Goal: Task Accomplishment & Management: Complete application form

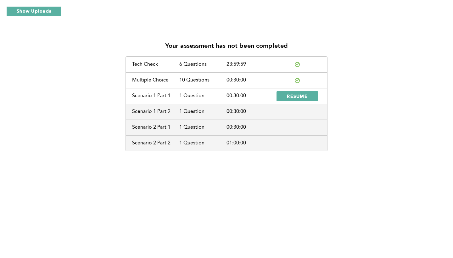
click at [152, 113] on div "Scenario 1 Part 2" at bounding box center [155, 112] width 47 height 6
click at [309, 94] on button "RESUME" at bounding box center [298, 96] width 42 height 10
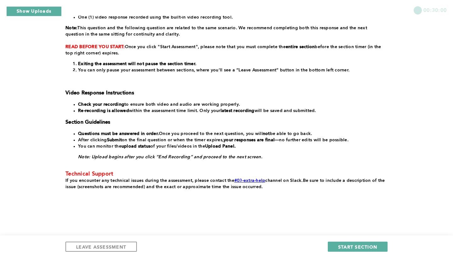
scroll to position [112, 0]
click at [355, 244] on span "START SECTION" at bounding box center [357, 247] width 39 height 6
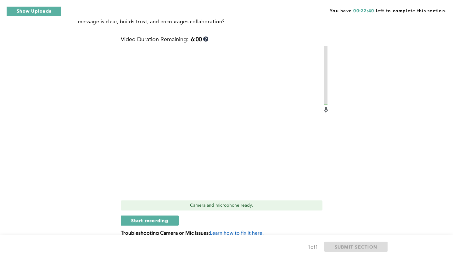
scroll to position [244, 0]
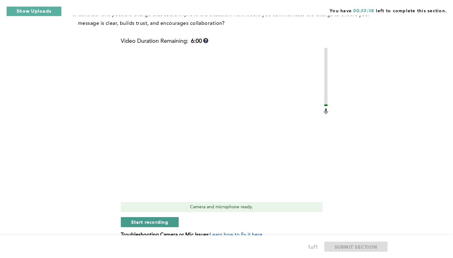
click at [142, 220] on span "Start recording" at bounding box center [149, 222] width 37 height 6
click at [178, 226] on button "Stop recording" at bounding box center [150, 222] width 58 height 10
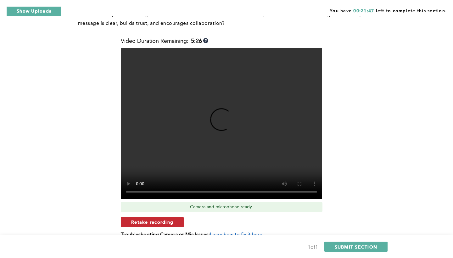
click at [155, 223] on span "Retake recording" at bounding box center [152, 222] width 42 height 6
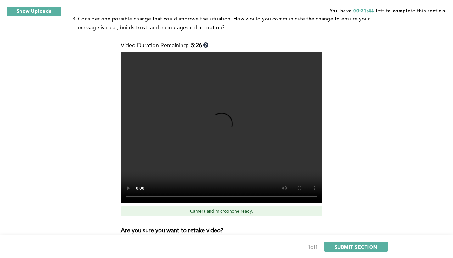
scroll to position [240, 0]
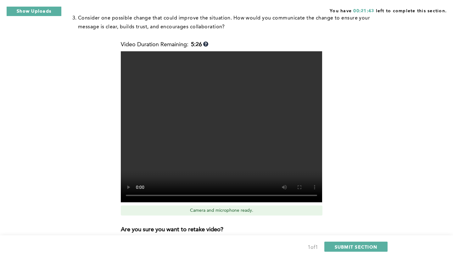
click at [138, 196] on video at bounding box center [221, 126] width 201 height 151
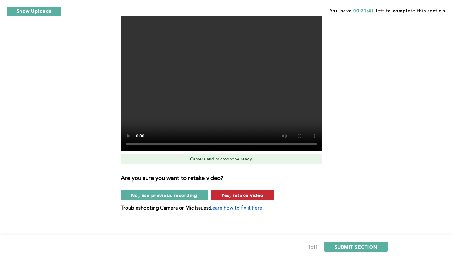
click at [246, 193] on span "Yes, retake video" at bounding box center [242, 195] width 42 height 6
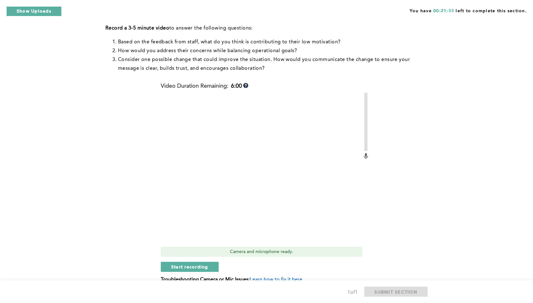
scroll to position [201, 0]
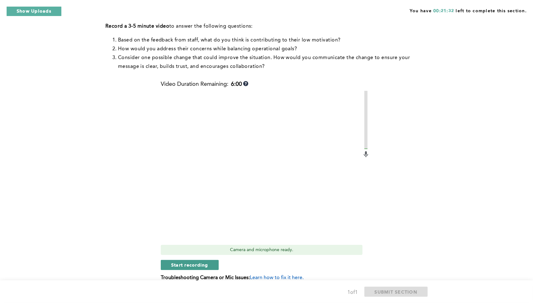
click at [207, 258] on span "Start recording" at bounding box center [189, 265] width 37 height 6
click at [195, 258] on span "Stop recording" at bounding box center [189, 265] width 37 height 6
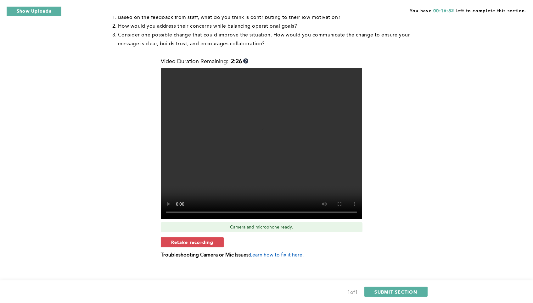
scroll to position [223, 0]
click at [405, 258] on span "SUBMIT SECTION" at bounding box center [396, 292] width 43 height 6
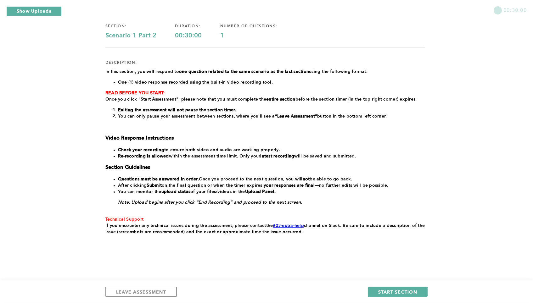
scroll to position [46, 0]
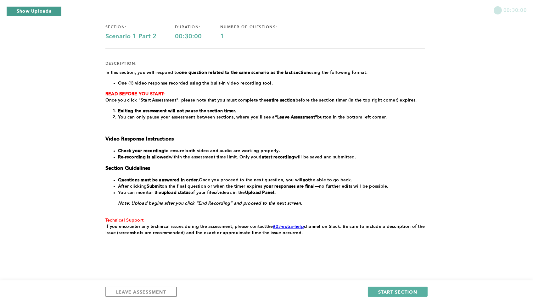
click at [43, 13] on button "Show Uploads" at bounding box center [33, 11] width 55 height 10
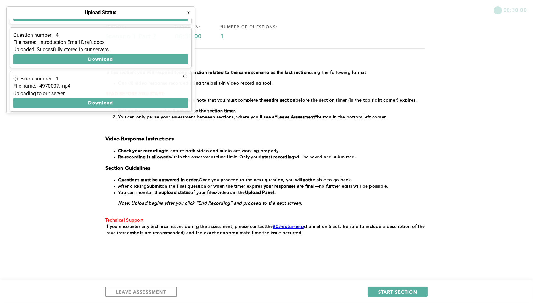
scroll to position [35, 0]
click at [188, 12] on button "x" at bounding box center [188, 12] width 6 height 6
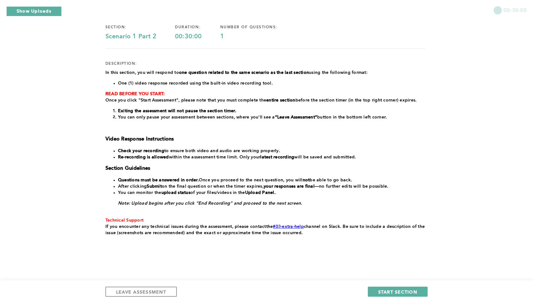
click at [38, 5] on div "00:30:00" at bounding box center [266, 8] width 533 height 16
click at [41, 12] on button "Show Uploads" at bounding box center [33, 11] width 55 height 10
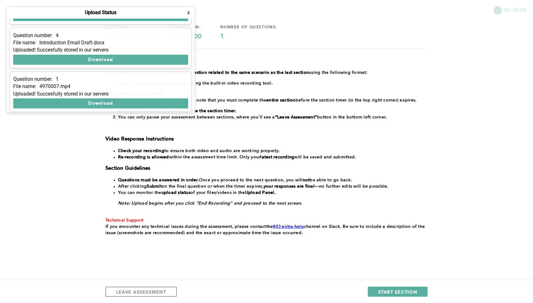
click at [188, 11] on button "x" at bounding box center [188, 12] width 6 height 6
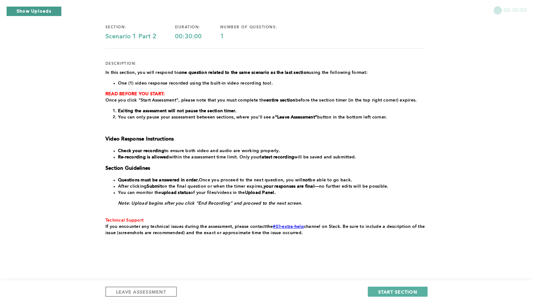
click at [46, 12] on button "Show Uploads" at bounding box center [33, 11] width 55 height 10
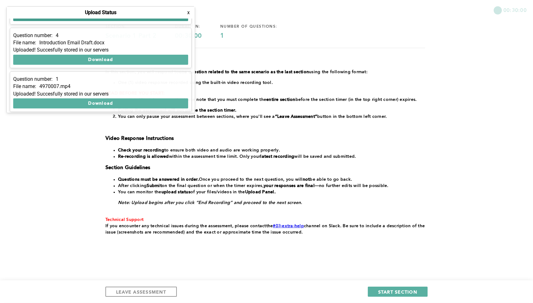
scroll to position [46, 0]
click at [187, 13] on button "x" at bounding box center [188, 12] width 6 height 6
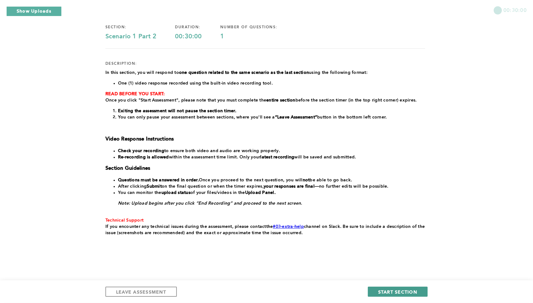
click at [390, 258] on span "START SECTION" at bounding box center [397, 292] width 39 height 6
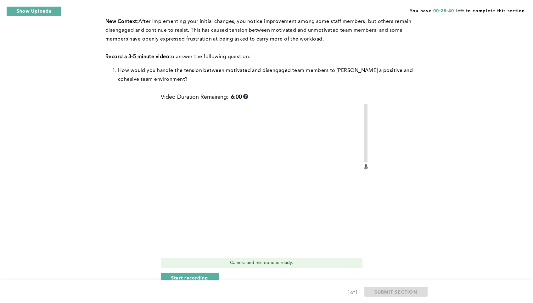
scroll to position [169, 0]
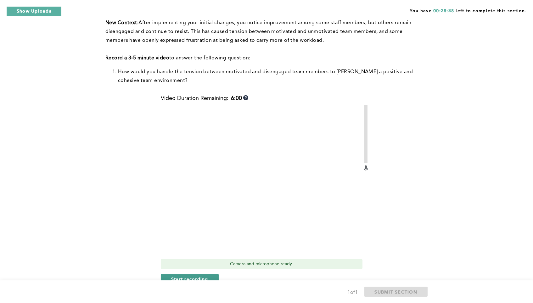
click at [204, 258] on span "Start recording" at bounding box center [189, 279] width 37 height 6
click at [210, 258] on button "Stop recording" at bounding box center [190, 279] width 58 height 10
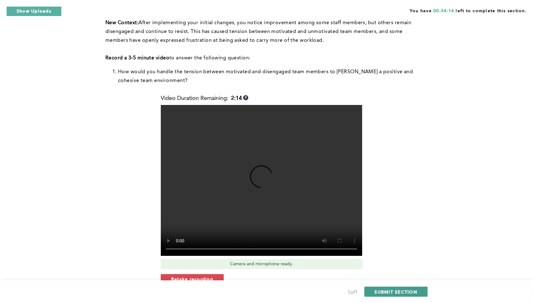
click at [416, 258] on span "SUBMIT SECTION" at bounding box center [396, 292] width 43 height 6
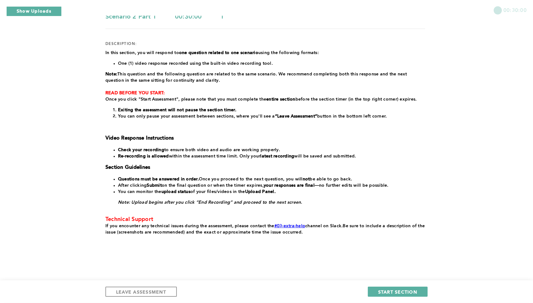
scroll to position [65, 0]
click at [387, 258] on span "START SECTION" at bounding box center [397, 292] width 39 height 6
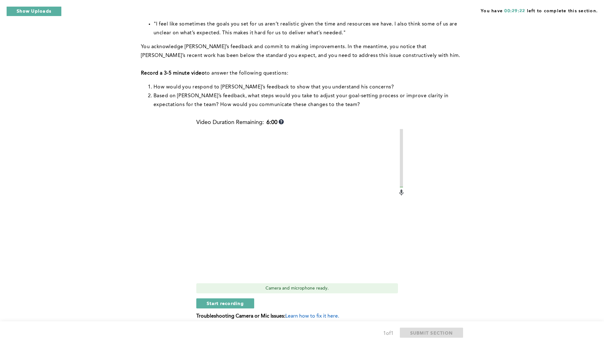
scroll to position [92, 0]
click at [224, 258] on span "Start recording" at bounding box center [225, 303] width 37 height 6
click at [247, 258] on button "Stop recording" at bounding box center [225, 303] width 58 height 10
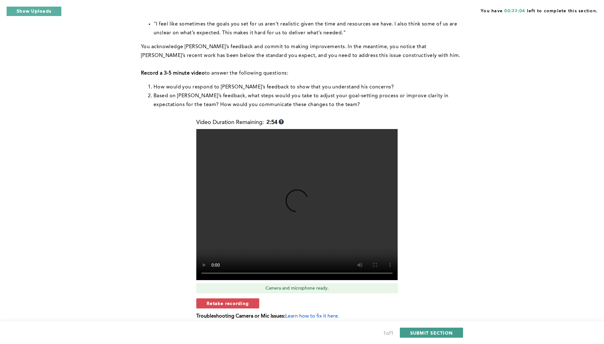
click at [436, 258] on span "SUBMIT SECTION" at bounding box center [431, 333] width 43 height 6
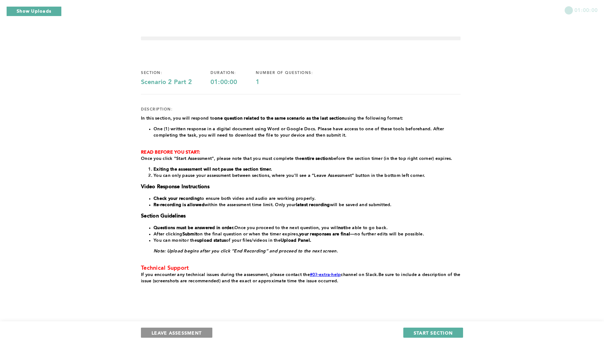
click at [194, 258] on span "LEAVE ASSESSMENT" at bounding box center [177, 333] width 50 height 6
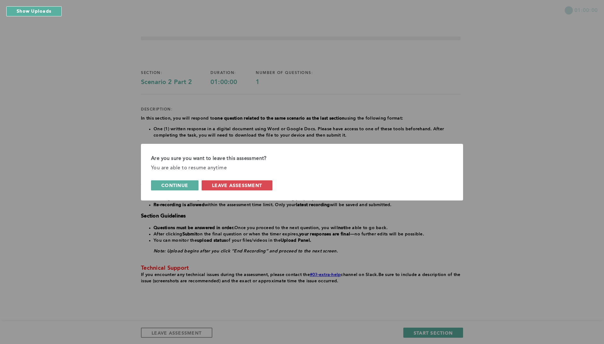
click at [180, 184] on span "continue" at bounding box center [174, 185] width 27 height 6
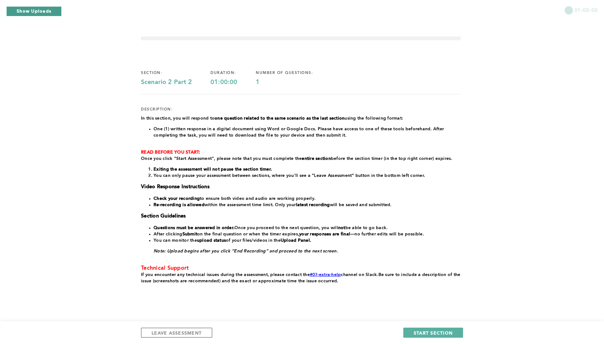
click at [39, 9] on button "Show Uploads" at bounding box center [33, 11] width 55 height 10
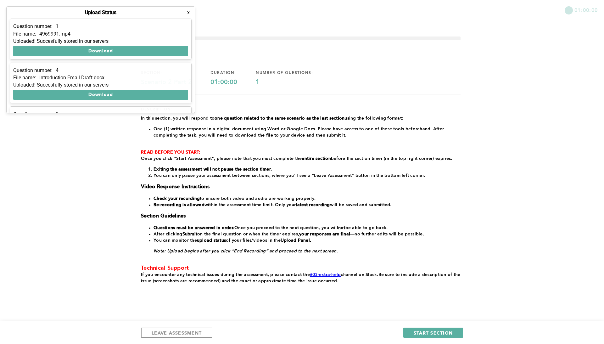
click at [188, 13] on button "x" at bounding box center [188, 12] width 6 height 6
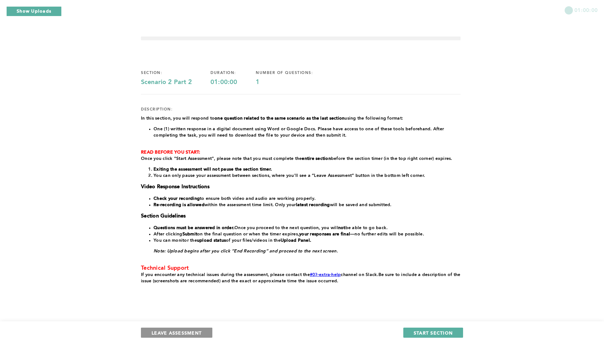
click at [204, 258] on button "LEAVE ASSESSMENT" at bounding box center [176, 332] width 71 height 10
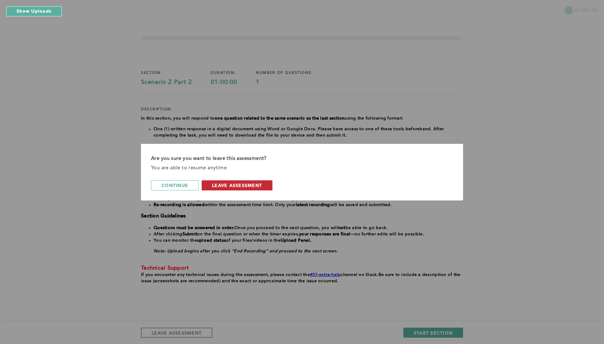
click at [245, 184] on span "leave assessment" at bounding box center [237, 185] width 50 height 6
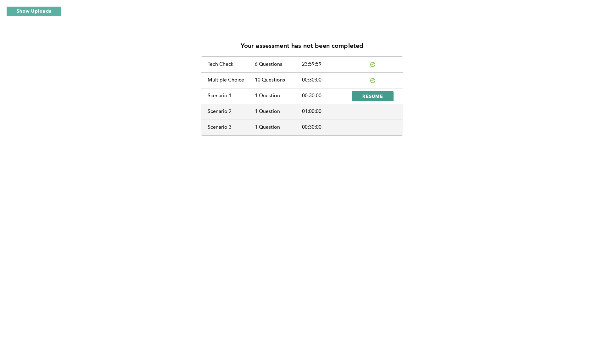
click at [364, 96] on span "RESUME" at bounding box center [372, 96] width 21 height 6
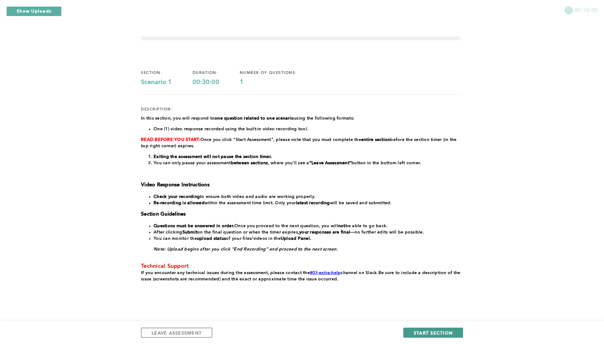
click at [450, 330] on span "START SECTION" at bounding box center [433, 333] width 39 height 6
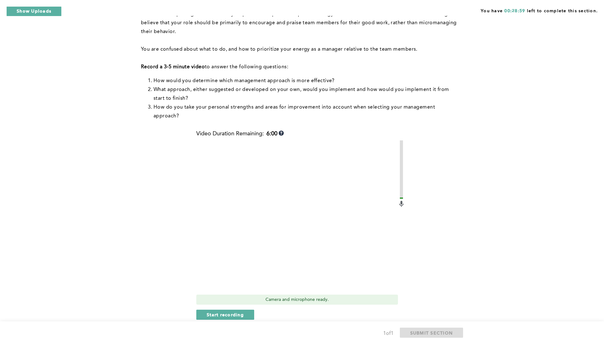
scroll to position [88, 0]
click at [235, 311] on span "Start recording" at bounding box center [225, 314] width 37 height 6
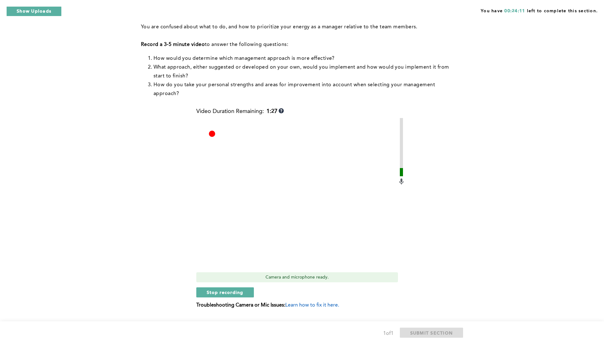
scroll to position [113, 0]
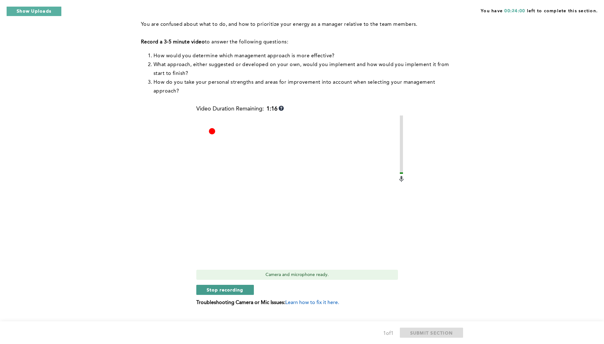
click at [242, 287] on span "Stop recording" at bounding box center [225, 290] width 37 height 6
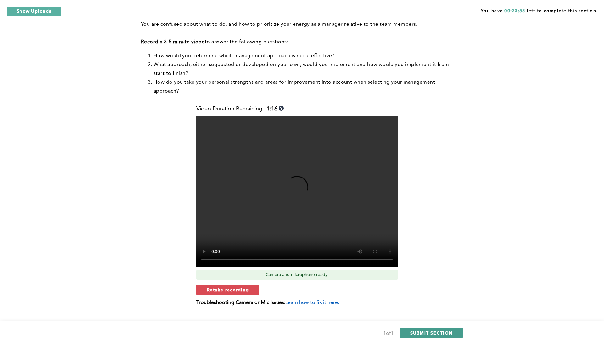
click at [440, 333] on span "SUBMIT SECTION" at bounding box center [431, 333] width 43 height 6
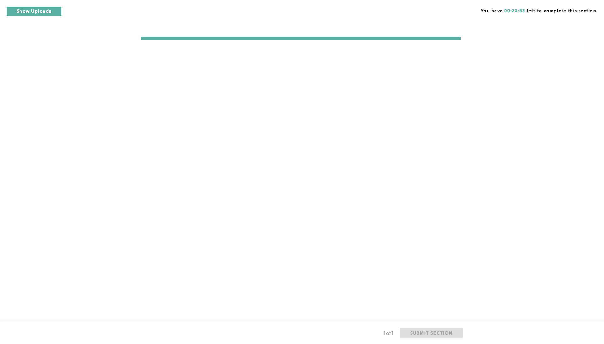
scroll to position [0, 0]
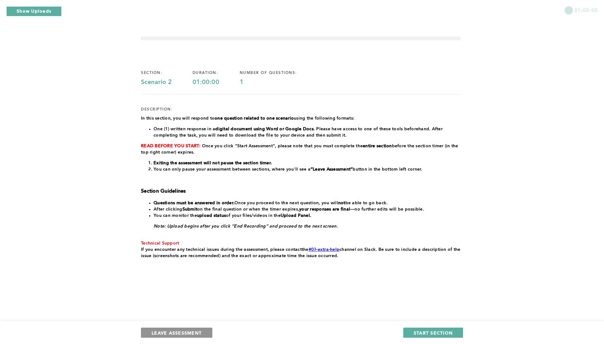
click at [162, 335] on span "LEAVE ASSESSMENT" at bounding box center [177, 333] width 50 height 6
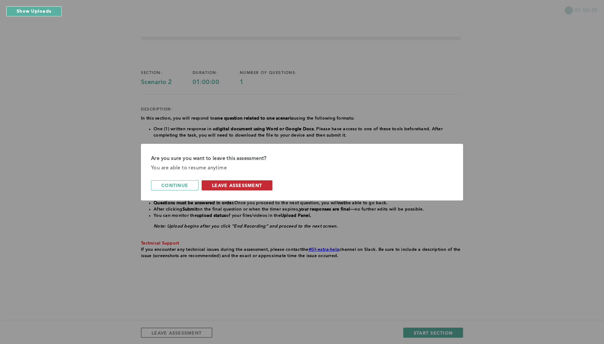
click at [230, 185] on span "leave assessment" at bounding box center [237, 185] width 50 height 6
